Goal: Use online tool/utility

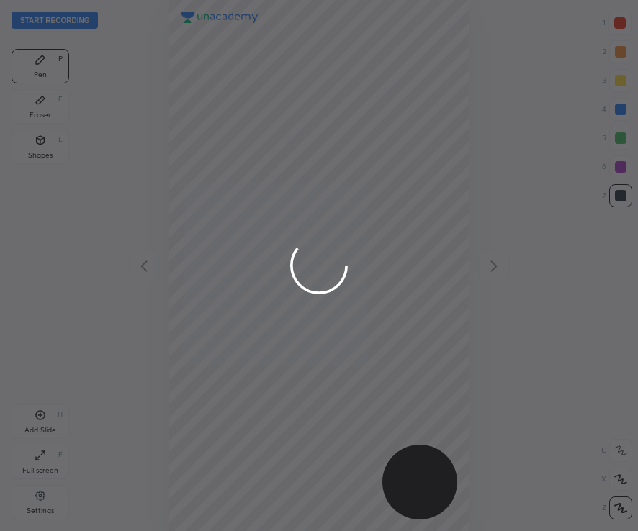
scroll to position [531, 407]
click at [619, 25] on div at bounding box center [319, 265] width 638 height 531
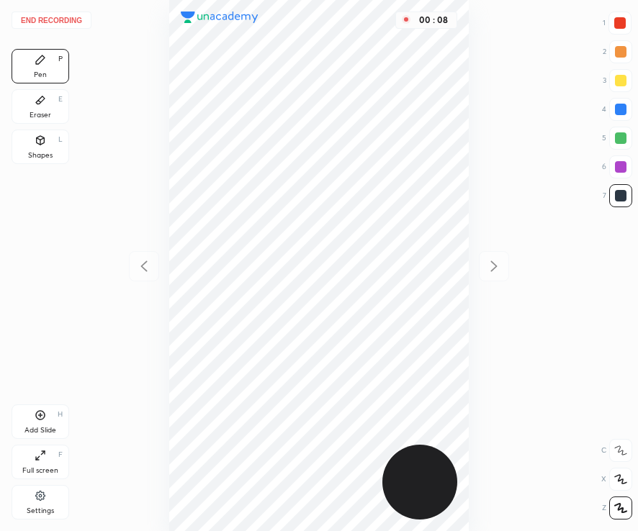
click at [621, 27] on div at bounding box center [620, 23] width 12 height 12
click at [618, 199] on div at bounding box center [621, 196] width 12 height 12
click at [621, 27] on div at bounding box center [620, 23] width 12 height 12
click at [40, 146] on div "Shapes L" at bounding box center [41, 147] width 58 height 35
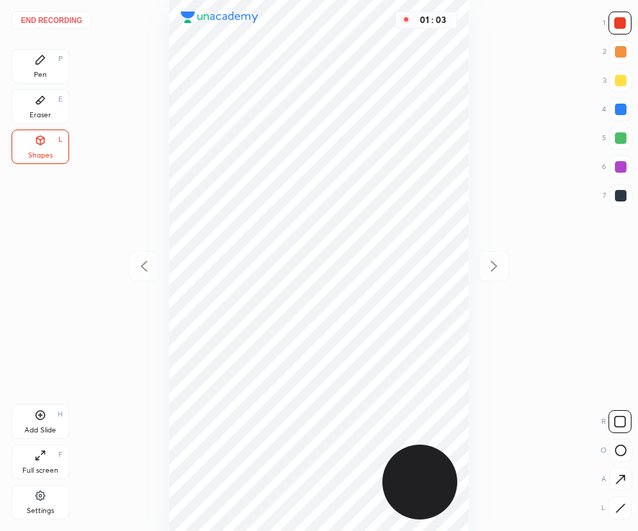
click at [53, 64] on div "Pen P" at bounding box center [41, 66] width 58 height 35
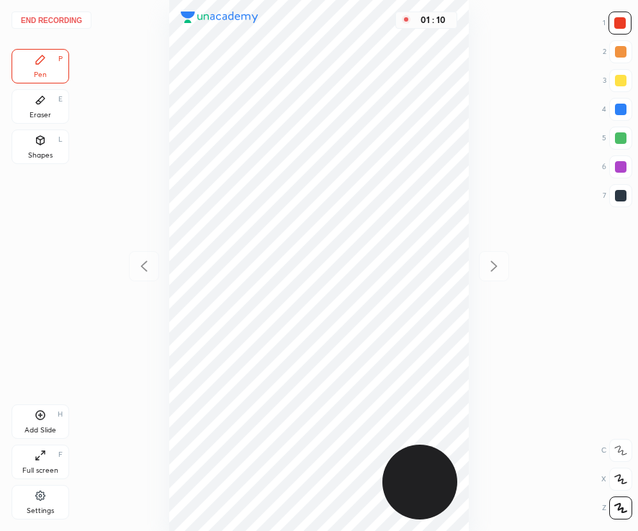
click at [624, 202] on div at bounding box center [620, 195] width 23 height 23
click at [40, 425] on div "Add Slide H" at bounding box center [41, 422] width 58 height 35
click at [622, 27] on div at bounding box center [620, 23] width 12 height 12
click at [616, 196] on div at bounding box center [621, 196] width 12 height 12
click at [621, 17] on div at bounding box center [619, 23] width 23 height 23
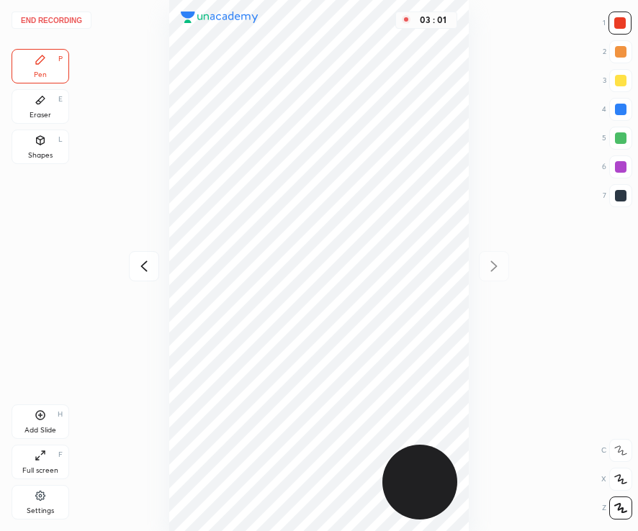
click at [619, 113] on div at bounding box center [621, 110] width 12 height 12
click at [619, 28] on div at bounding box center [620, 23] width 12 height 12
click at [39, 147] on div "Shapes L" at bounding box center [41, 147] width 58 height 35
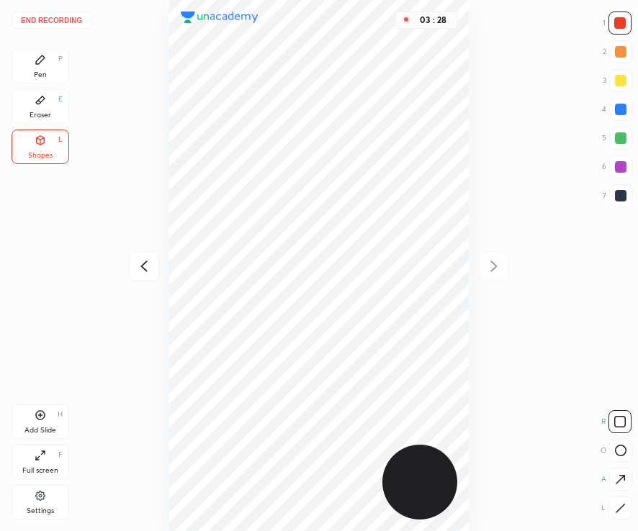
click at [619, 194] on div at bounding box center [621, 196] width 12 height 12
click at [47, 59] on div "Pen P" at bounding box center [41, 66] width 58 height 35
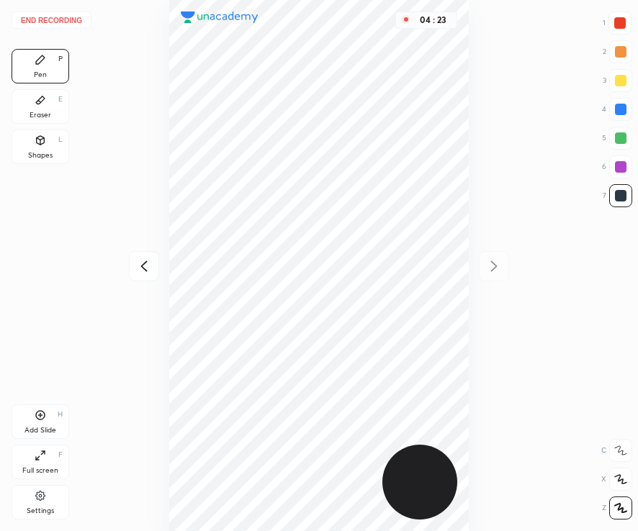
click at [69, 16] on button "End recording" at bounding box center [52, 20] width 80 height 17
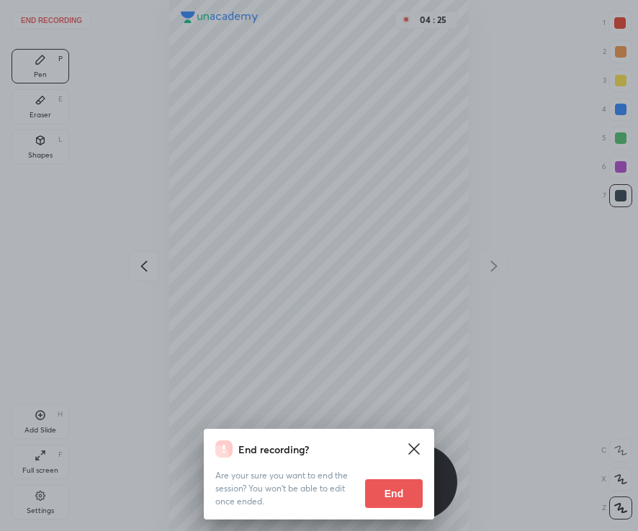
click at [400, 497] on button "End" at bounding box center [394, 494] width 58 height 29
